Goal: Complete application form

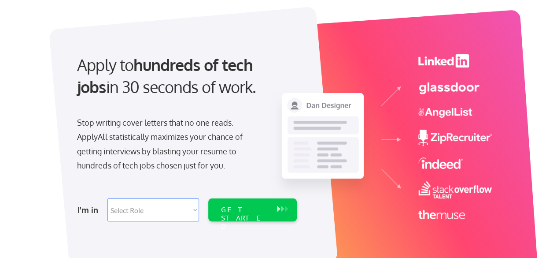
scroll to position [109, 0]
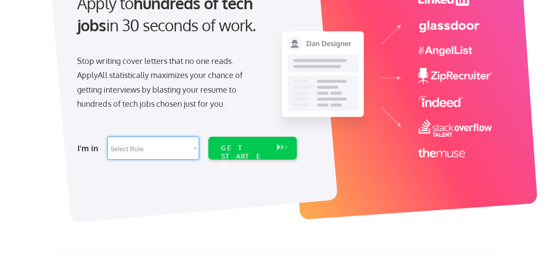
click at [177, 155] on select "Select Role Software Engineering Product Management Customer Success Sales UI/U…" at bounding box center [153, 148] width 92 height 23
select select ""technical_project_program_mgmt""
click at [107, 137] on select "Select Role Software Engineering Product Management Customer Success Sales UI/U…" at bounding box center [153, 148] width 92 height 23
select select ""technical_project_program_mgmt""
click at [253, 151] on div "GET STARTED" at bounding box center [244, 157] width 47 height 26
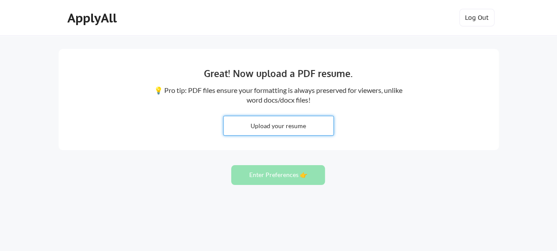
click at [267, 132] on input "file" at bounding box center [279, 125] width 110 height 19
type input "C:\fakepath\Ashim_Chatterjee_Resume_2025.pdf"
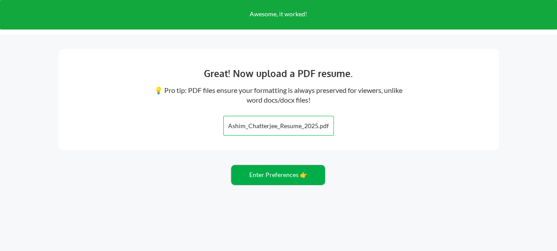
click at [274, 177] on button "Enter Preferences 👉" at bounding box center [278, 175] width 94 height 20
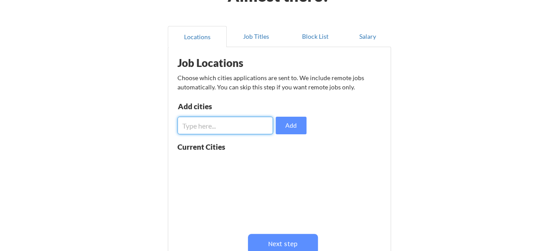
click at [225, 130] on input "input" at bounding box center [225, 126] width 96 height 18
type input "new dehi"
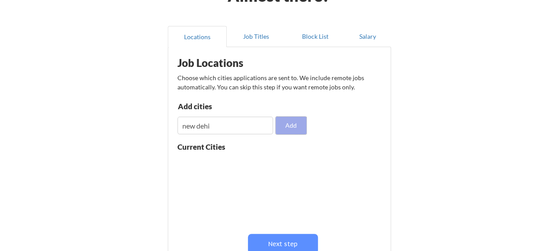
click at [292, 122] on button "Add" at bounding box center [291, 126] width 31 height 18
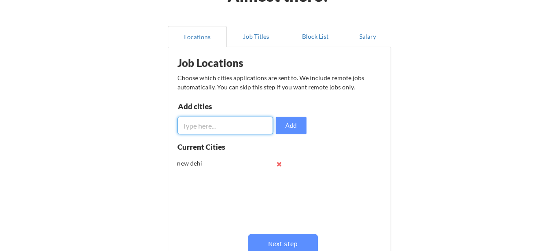
click at [227, 123] on input "input" at bounding box center [225, 126] width 96 height 18
type input "noida"
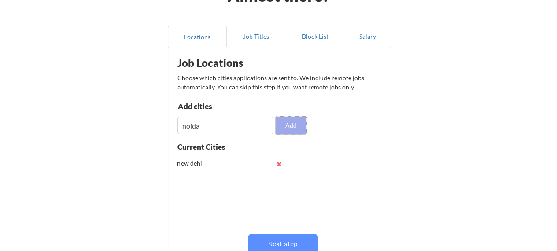
click at [276, 128] on button "Add" at bounding box center [291, 126] width 31 height 18
click at [232, 129] on input "input" at bounding box center [225, 126] width 96 height 18
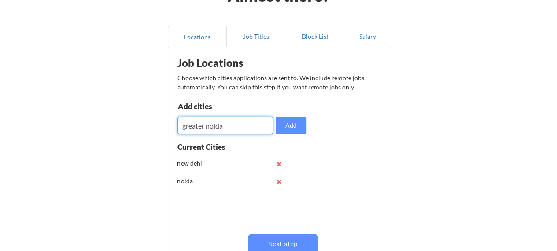
type input "greater noida"
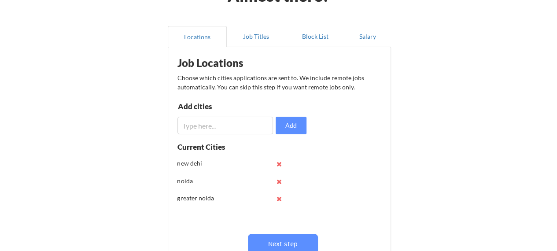
click at [232, 129] on input "input" at bounding box center [225, 126] width 96 height 18
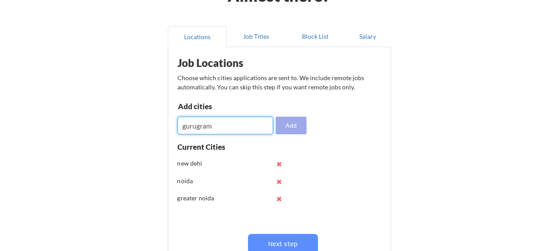
type input "gurugram"
click at [289, 128] on button "Add" at bounding box center [291, 126] width 31 height 18
click at [229, 131] on input "input" at bounding box center [225, 126] width 96 height 18
type input "remote"
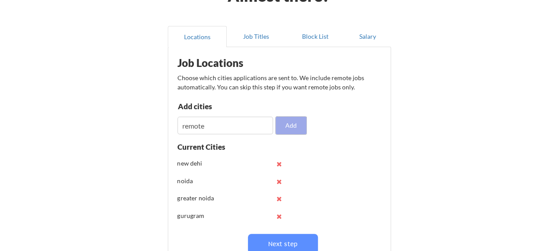
click at [286, 125] on button "Add" at bounding box center [291, 126] width 31 height 18
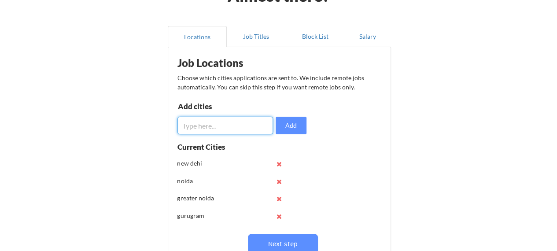
click at [212, 128] on input "input" at bounding box center [225, 126] width 96 height 18
type input "faridabad"
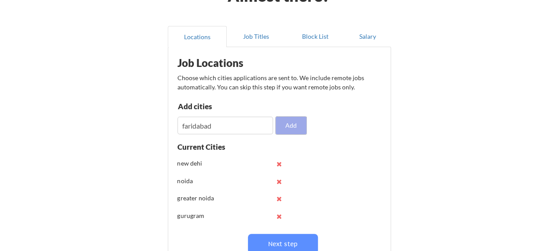
click at [289, 128] on button "Add" at bounding box center [291, 126] width 31 height 18
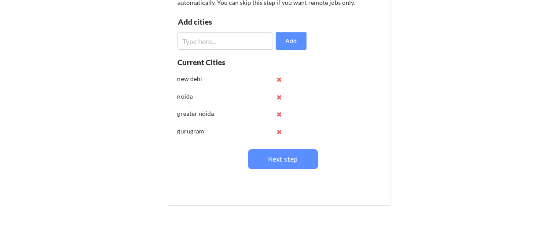
scroll to position [149, 0]
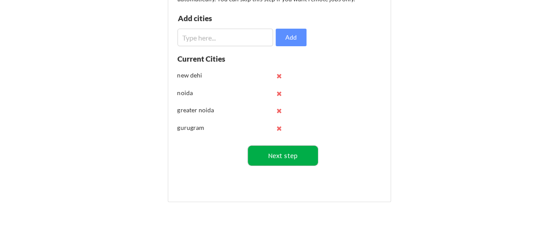
click at [282, 154] on button "Next step" at bounding box center [283, 156] width 70 height 20
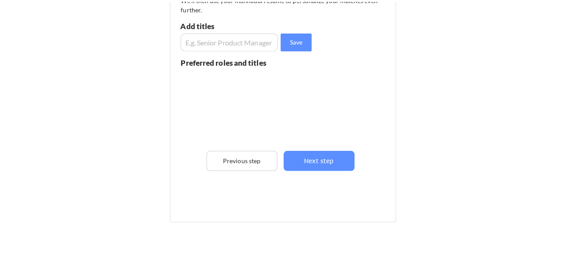
scroll to position [89, 0]
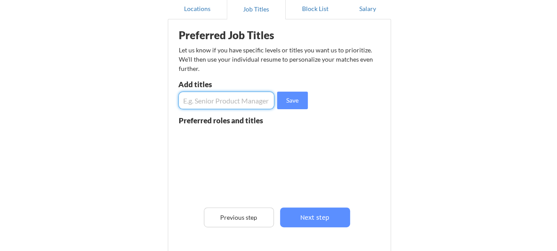
click at [213, 95] on input "input" at bounding box center [226, 101] width 96 height 18
type input "Program manager"
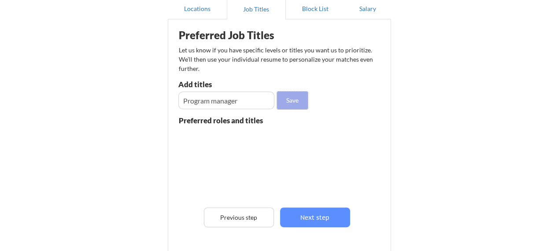
click at [297, 100] on button "Save" at bounding box center [292, 101] width 31 height 18
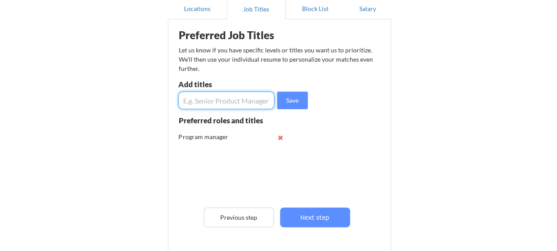
click at [236, 103] on input "input" at bounding box center [226, 101] width 96 height 18
type input "Project manager"
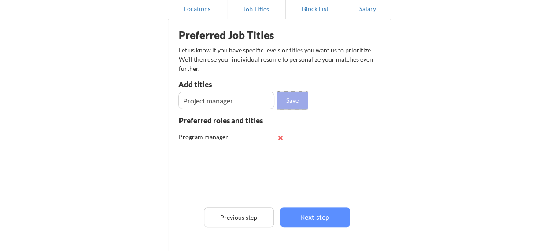
click at [285, 101] on button "Save" at bounding box center [292, 101] width 31 height 18
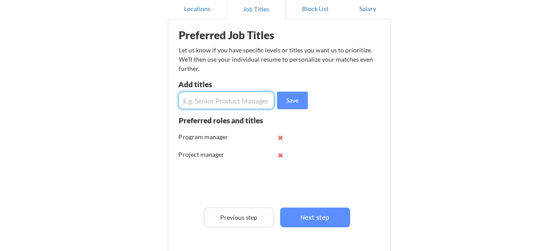
click at [227, 101] on input "input" at bounding box center [226, 101] width 96 height 18
type input "Scrum master"
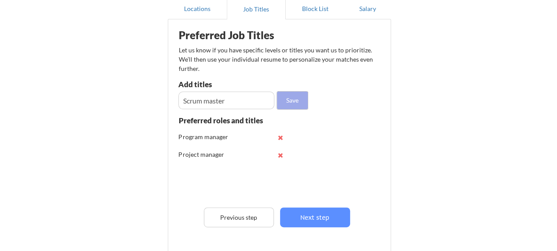
click at [285, 103] on button "Save" at bounding box center [292, 101] width 31 height 18
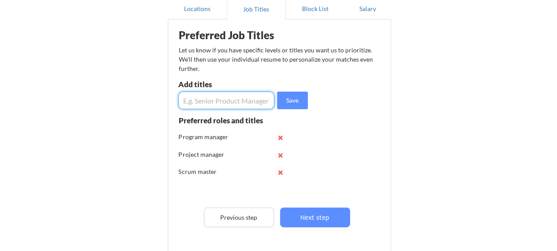
click at [240, 104] on input "input" at bounding box center [226, 101] width 96 height 18
type input "Delivery manager"
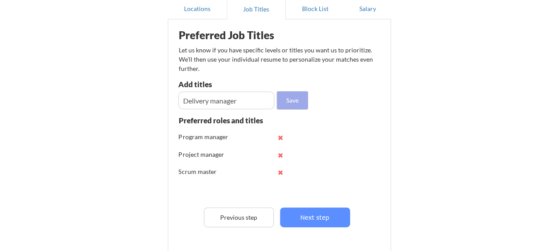
click at [292, 101] on button "Save" at bounding box center [292, 101] width 31 height 18
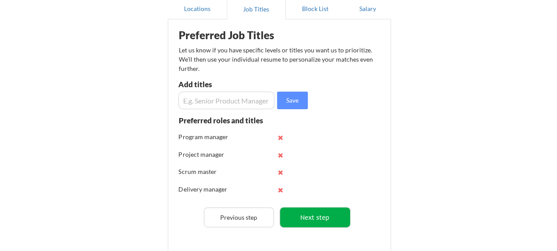
click at [312, 217] on button "Next step" at bounding box center [315, 217] width 70 height 20
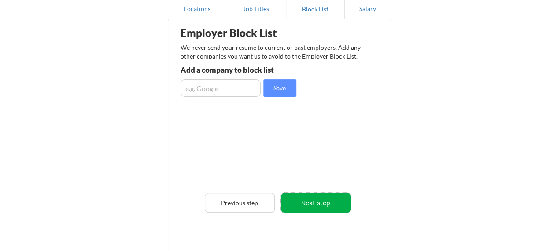
click at [302, 201] on button "Next step" at bounding box center [316, 203] width 70 height 20
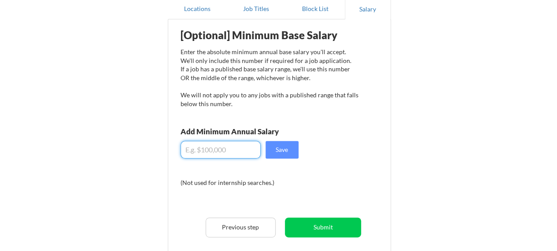
click at [237, 155] on input "input" at bounding box center [221, 150] width 80 height 18
type input "$30,000"
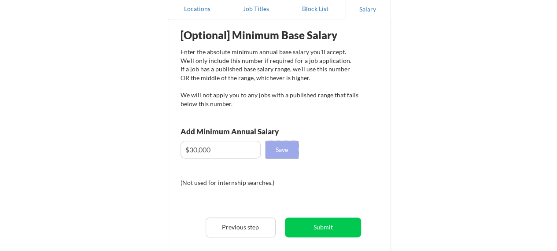
click at [278, 152] on button "Save" at bounding box center [282, 150] width 33 height 18
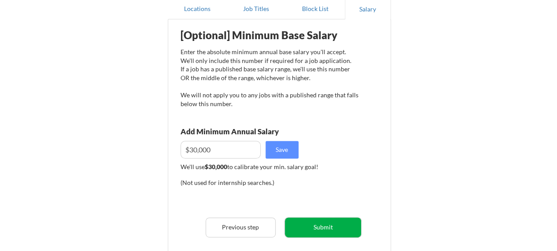
click at [318, 230] on button "Submit" at bounding box center [323, 228] width 76 height 20
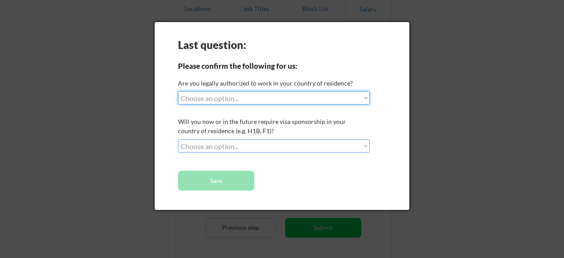
click at [255, 98] on select "Choose an option... Yes, I am a US Citizen Yes, I am a Canadian Citizen Yes, I …" at bounding box center [274, 97] width 192 height 13
select select ""no__i_am_not__yet__authorized""
click at [178, 91] on select "Choose an option... Yes, I am a US Citizen Yes, I am a Canadian Citizen Yes, I …" at bounding box center [274, 97] width 192 height 13
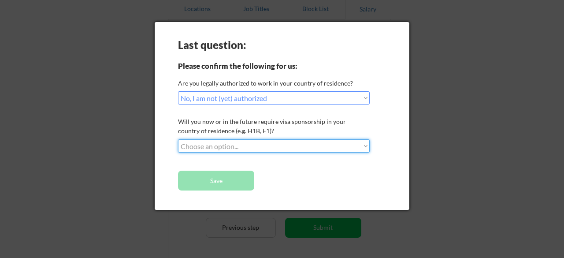
click at [263, 143] on select "Choose an option... No, I will not need sponsorship Yes, I will need sponsorship" at bounding box center [274, 145] width 192 height 13
select select ""no__i_will_not_need_sponsorship""
click at [178, 139] on select "Choose an option... No, I will not need sponsorship Yes, I will need sponsorship" at bounding box center [274, 145] width 192 height 13
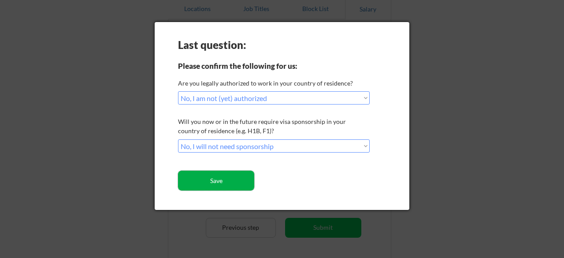
click at [229, 181] on button "Save" at bounding box center [216, 180] width 76 height 20
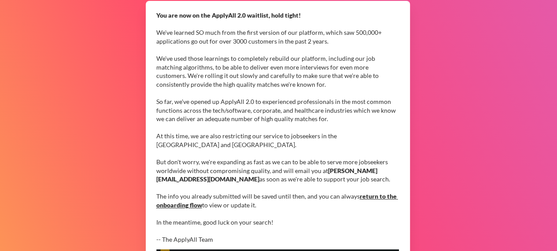
scroll to position [72, 0]
